Goal: Information Seeking & Learning: Learn about a topic

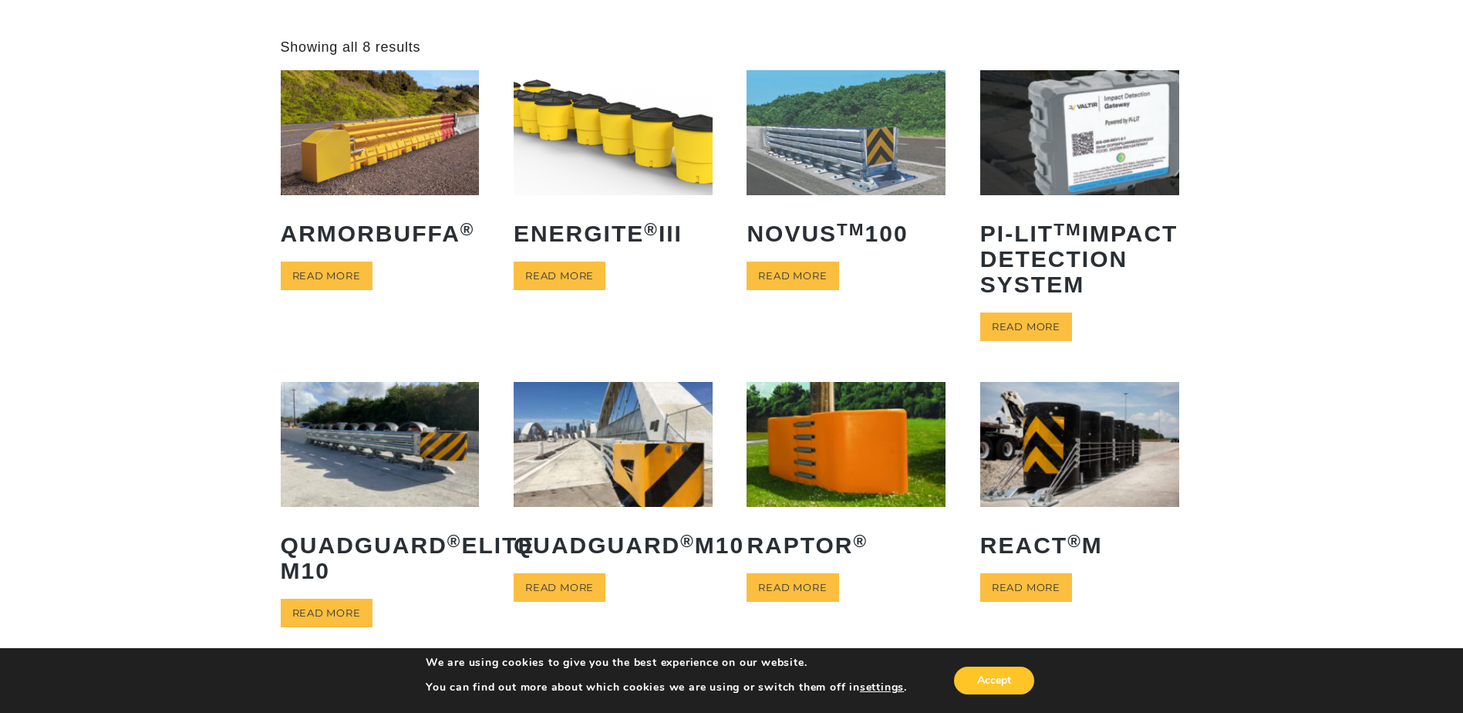
scroll to position [77, 0]
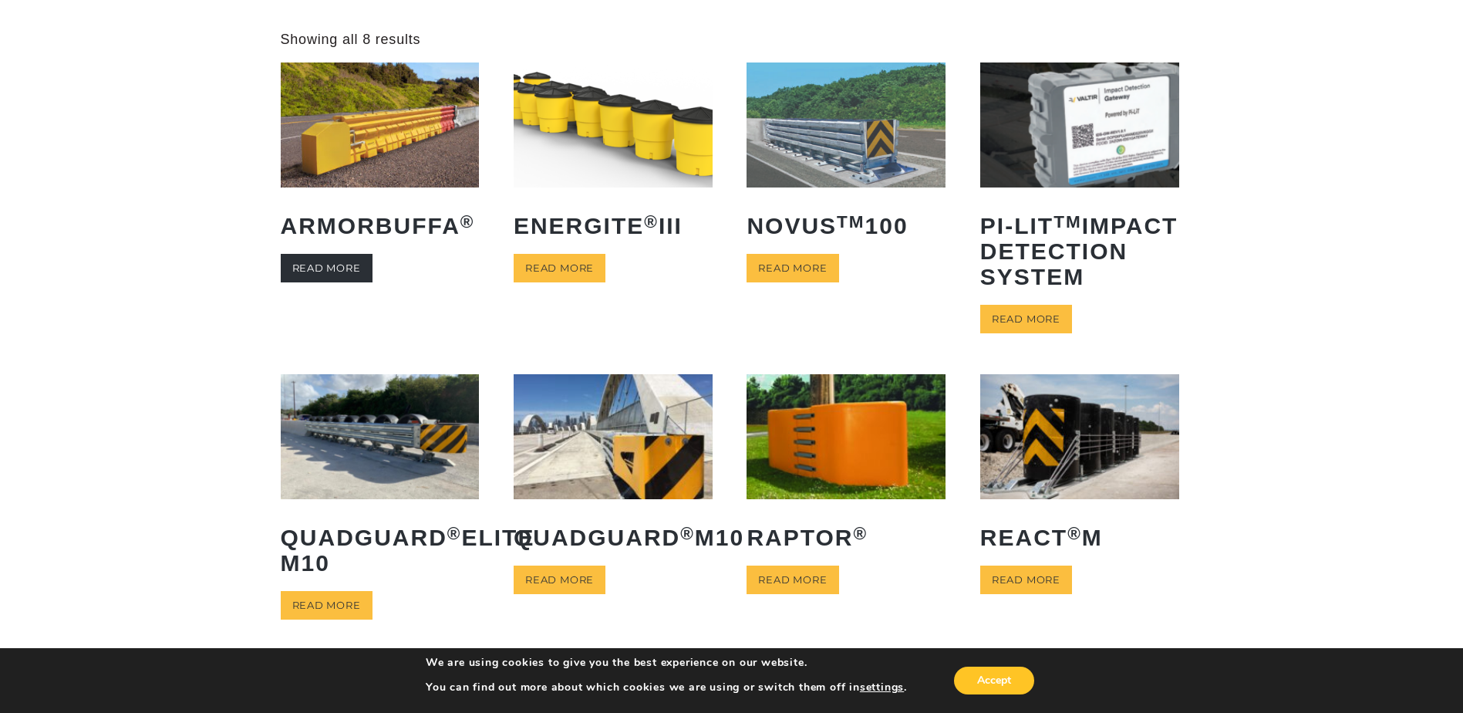
click at [319, 258] on link "Read more" at bounding box center [327, 268] width 92 height 29
click at [569, 255] on link "Read more" at bounding box center [560, 268] width 92 height 29
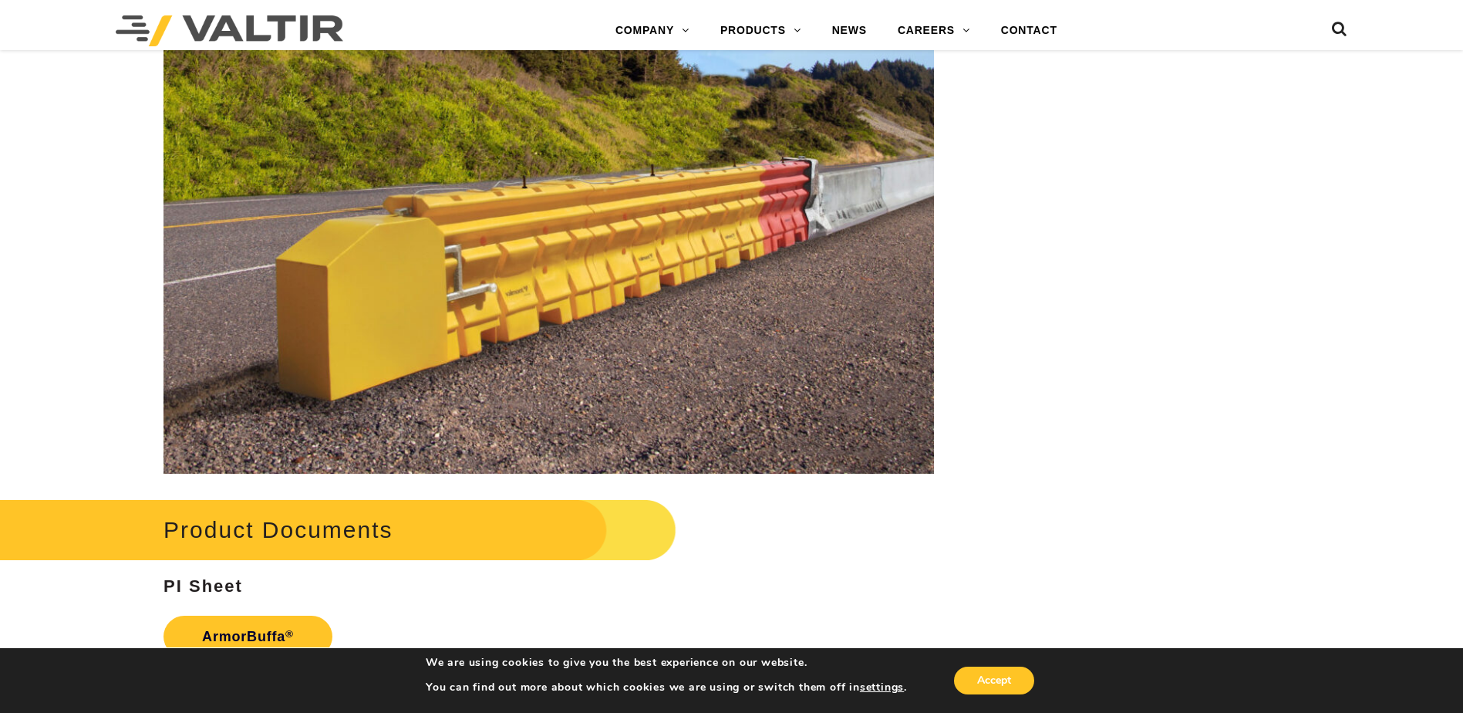
scroll to position [2005, 0]
